Goal: Task Accomplishment & Management: Manage account settings

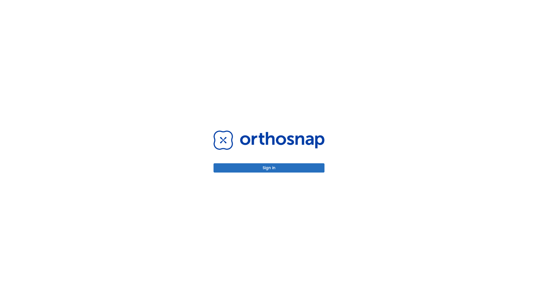
click at [269, 168] on button "Sign in" at bounding box center [269, 167] width 111 height 9
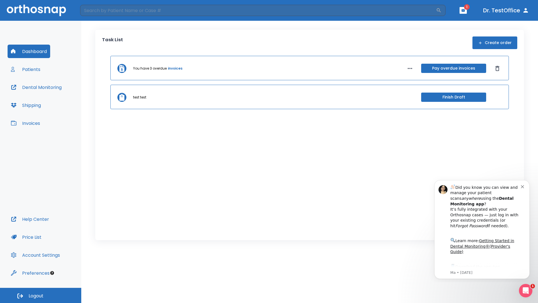
click at [41, 295] on span "Logout" at bounding box center [36, 296] width 15 height 6
